Goal: Information Seeking & Learning: Learn about a topic

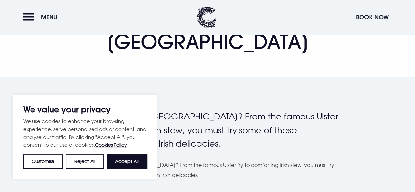
scroll to position [118, 0]
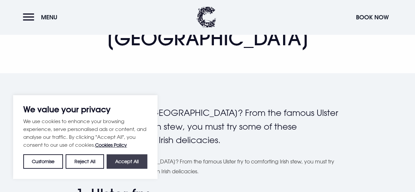
click at [137, 166] on button "Accept All" at bounding box center [127, 161] width 41 height 14
checkbox input "true"
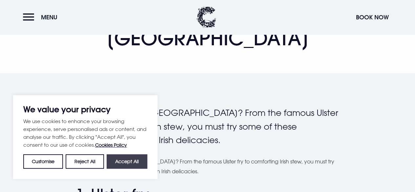
checkbox input "true"
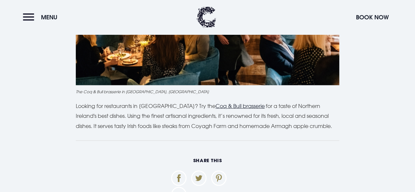
scroll to position [2103, 0]
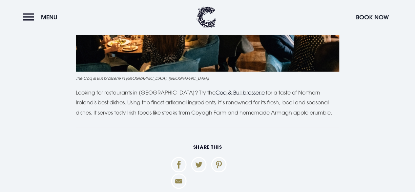
click at [231, 89] on u "Coq & Bull brasserie" at bounding box center [240, 92] width 49 height 7
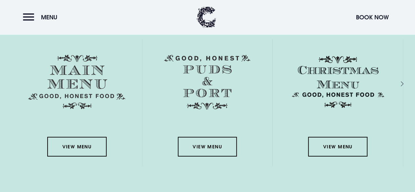
scroll to position [1016, 0]
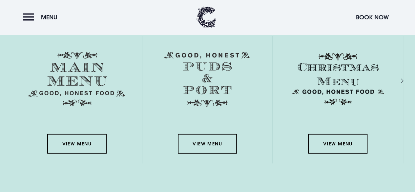
click at [73, 78] on img at bounding box center [76, 79] width 97 height 54
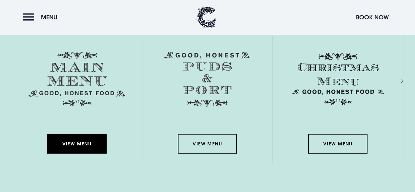
click at [76, 151] on link "View Menu" at bounding box center [76, 144] width 59 height 20
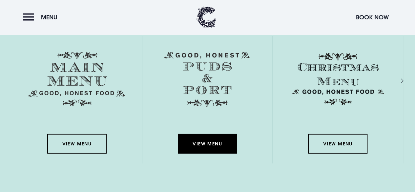
click at [197, 147] on link "View Menu" at bounding box center [207, 144] width 59 height 20
